Goal: Find specific page/section: Find specific page/section

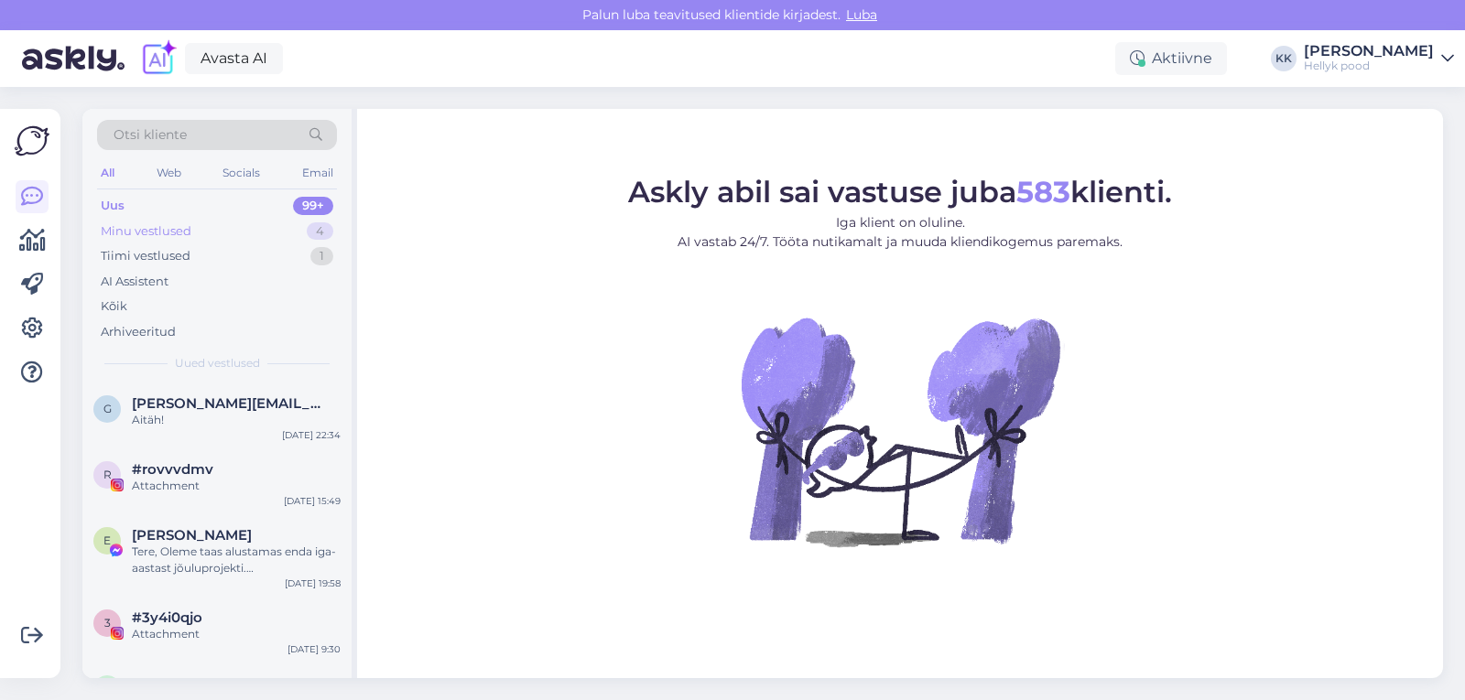
click at [159, 231] on div "Minu vestlused" at bounding box center [146, 231] width 91 height 18
